Goal: Task Accomplishment & Management: Manage account settings

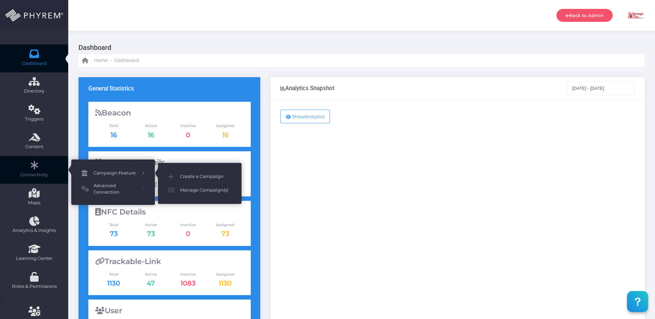
click at [119, 175] on span "Campaign Feature" at bounding box center [116, 173] width 44 height 9
click at [201, 172] on span "Create a Campaign" at bounding box center [205, 176] width 51 height 9
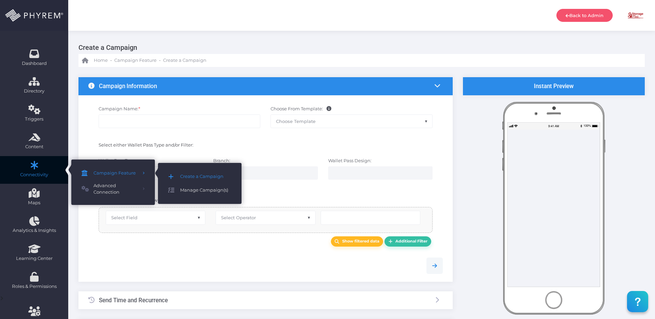
click at [185, 187] on span "Manage Campaign(s)" at bounding box center [205, 190] width 51 height 9
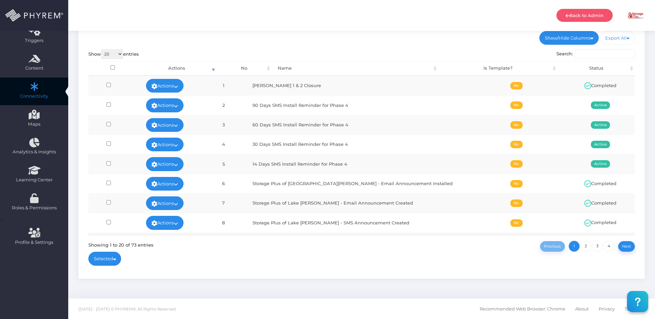
scroll to position [69, 0]
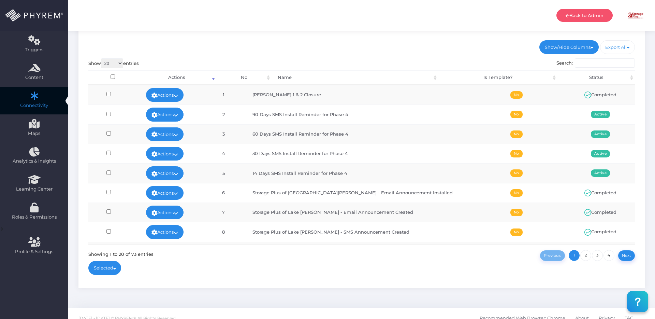
click at [199, 177] on td "Actions Edit Deactivate Delete Run Test View Stats" at bounding box center [165, 172] width 72 height 19
click at [178, 174] on icon at bounding box center [176, 174] width 4 height 0
click at [170, 102] on link "Edit" at bounding box center [176, 106] width 44 height 13
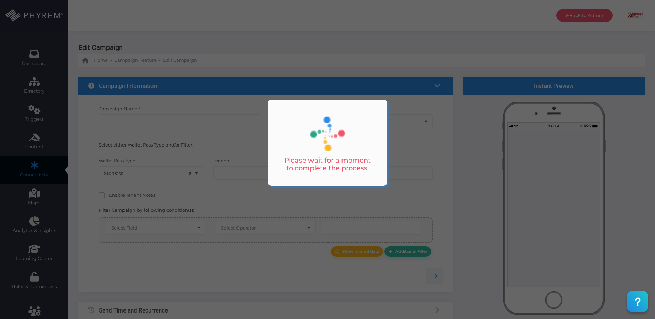
type input "14 Days SMS Install Reminder for Phase 4"
select select "15"
radio input "true"
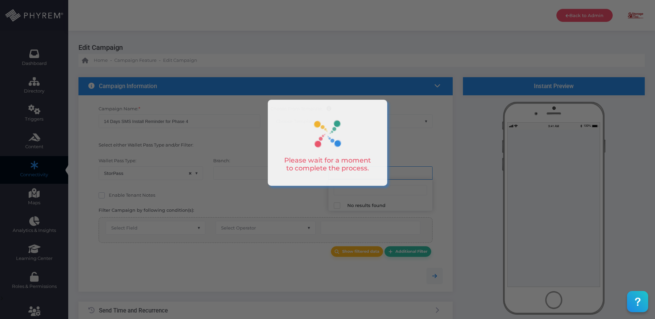
select select "618"
select select "after_x_days"
select select "2684"
select select "pr_wallet_users.created_date"
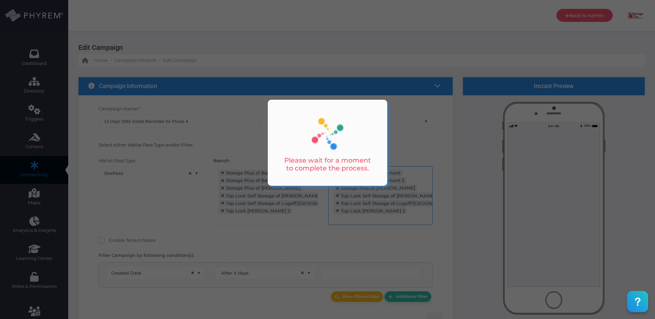
scroll to position [67, 0]
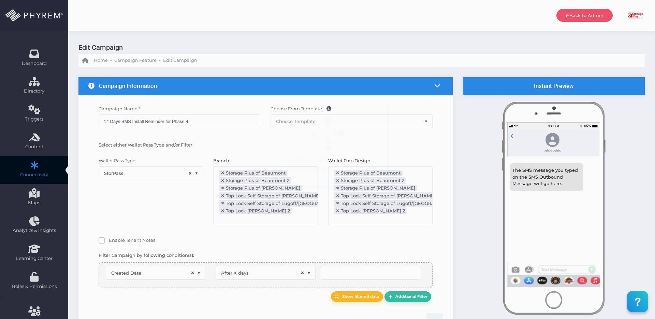
type input "14"
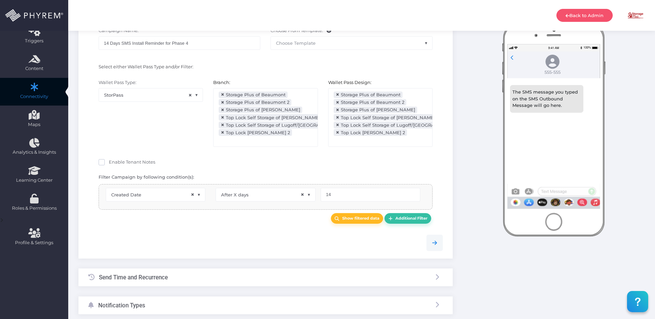
select select "pr_wallet_users.user_pass_status"
select select "equals"
select select "pr_wallet_users.voided"
select select "equals"
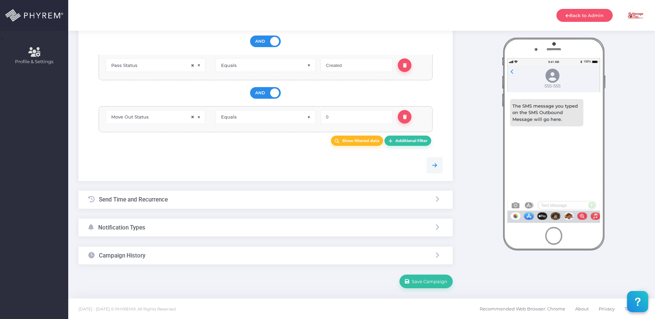
click at [166, 230] on div "Notification Types" at bounding box center [266, 227] width 374 height 18
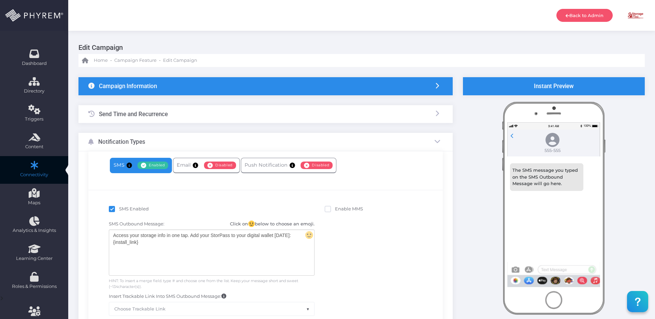
scroll to position [2, 0]
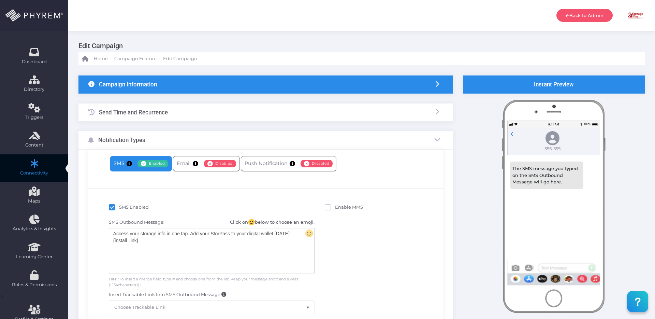
click at [168, 115] on div "Send Time and Recurrence" at bounding box center [266, 112] width 374 height 18
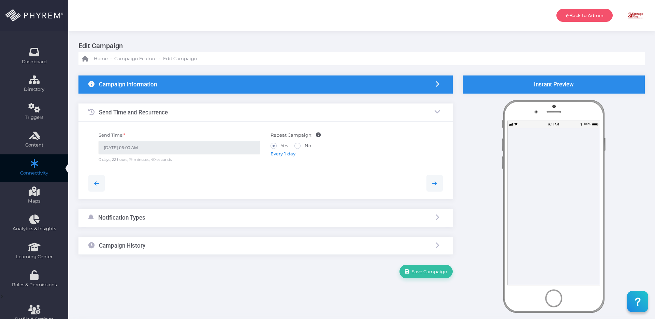
click at [175, 79] on div "Campaign Information" at bounding box center [266, 84] width 374 height 18
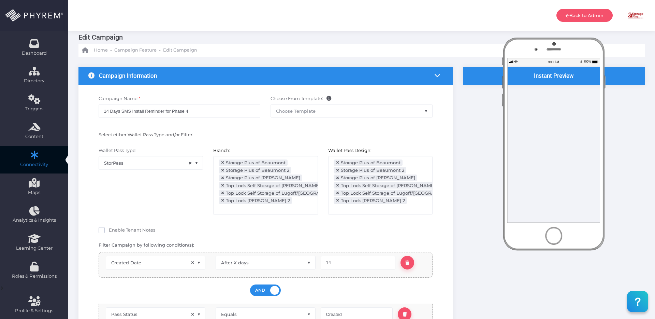
scroll to position [0, 0]
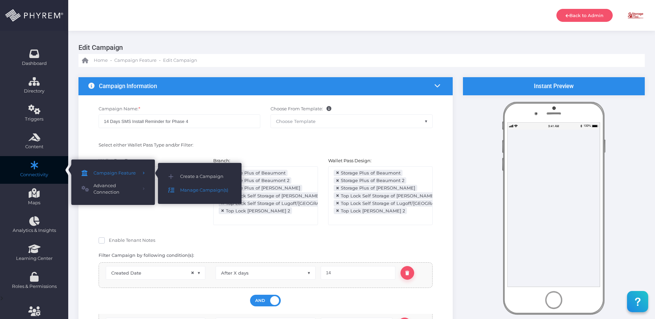
click at [210, 192] on span "Manage Campaign(s)" at bounding box center [205, 190] width 51 height 9
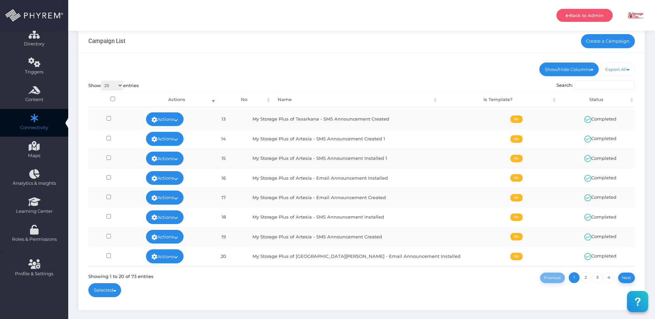
scroll to position [76, 0]
